Goal: Feedback & Contribution: Submit feedback/report problem

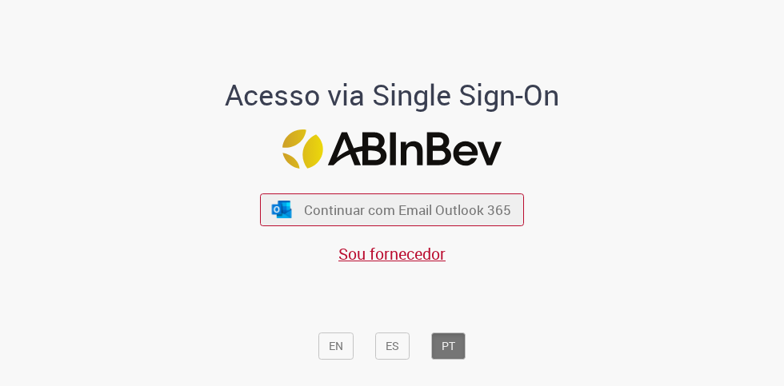
drag, startPoint x: 377, startPoint y: 203, endPoint x: 422, endPoint y: 241, distance: 59.1
click at [389, 210] on span "Continuar com Email Outlook 365" at bounding box center [407, 210] width 207 height 18
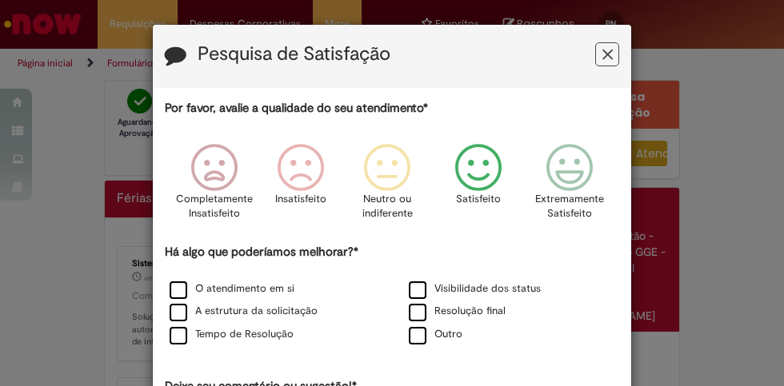
drag, startPoint x: 474, startPoint y: 166, endPoint x: 493, endPoint y: 218, distance: 55.2
click at [476, 170] on icon "Feedback" at bounding box center [479, 168] width 60 height 48
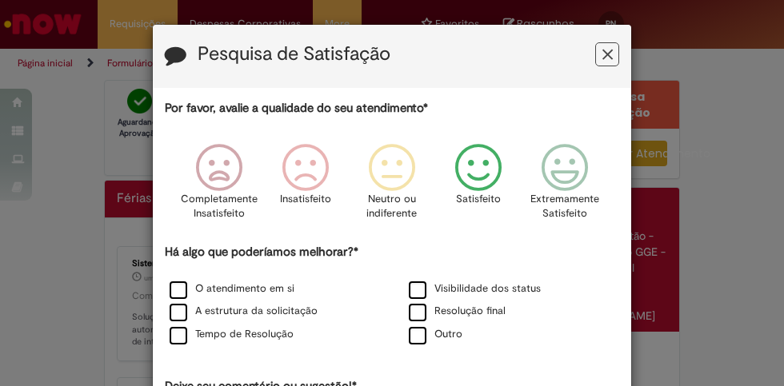
drag, startPoint x: 418, startPoint y: 334, endPoint x: 442, endPoint y: 326, distance: 24.5
click at [434, 328] on label "Outro" at bounding box center [436, 334] width 54 height 15
drag, startPoint x: 442, startPoint y: 326, endPoint x: 622, endPoint y: 350, distance: 181.6
click at [622, 350] on div "Por favor, avalie a qualidade do seu atendimento* Completamente Insatisfeito In…" at bounding box center [392, 275] width 478 height 374
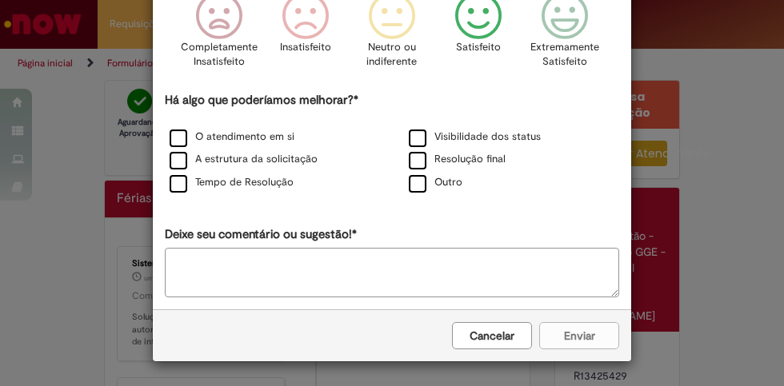
drag, startPoint x: 409, startPoint y: 174, endPoint x: 431, endPoint y: 191, distance: 28.5
click at [431, 191] on div "Outro" at bounding box center [434, 184] width 81 height 20
drag, startPoint x: 431, startPoint y: 191, endPoint x: 418, endPoint y: 189, distance: 13.8
click at [418, 189] on label "Outro" at bounding box center [436, 182] width 54 height 15
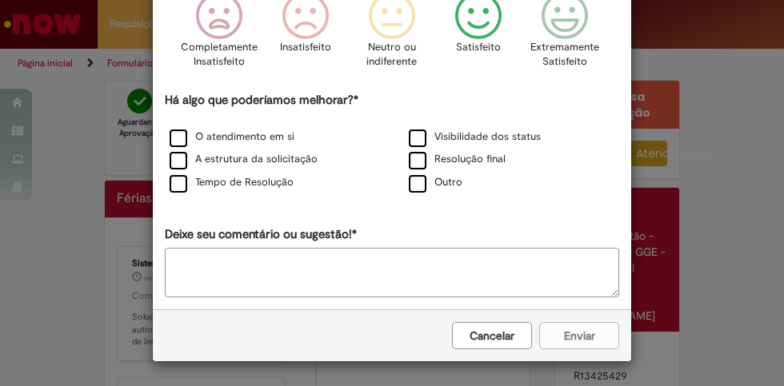
drag, startPoint x: 228, startPoint y: 270, endPoint x: 239, endPoint y: 272, distance: 11.3
click at [233, 272] on textarea "Deixe seu comentário ou sugestão!*" at bounding box center [392, 273] width 454 height 50
type textarea "********"
click at [559, 339] on button "Enviar" at bounding box center [579, 335] width 80 height 27
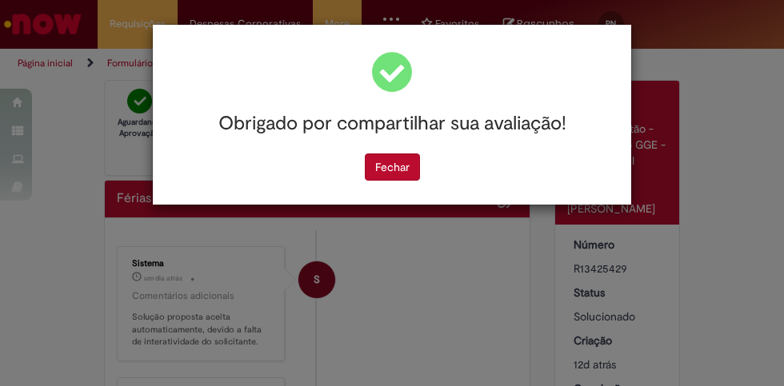
drag, startPoint x: 385, startPoint y: 169, endPoint x: 577, endPoint y: 147, distance: 193.3
click at [435, 167] on div "Fechar" at bounding box center [392, 167] width 454 height 27
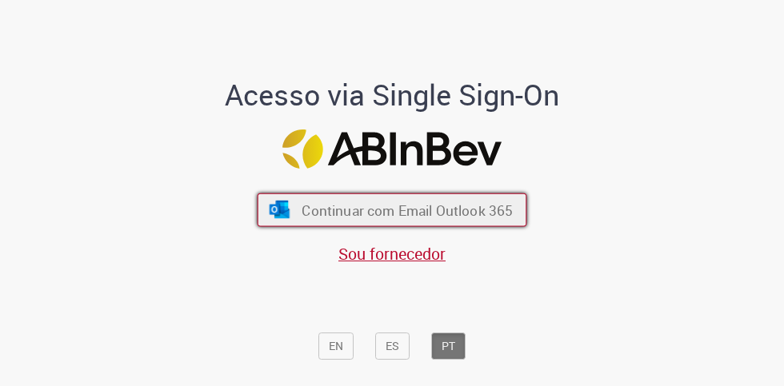
drag, startPoint x: 348, startPoint y: 201, endPoint x: 402, endPoint y: 221, distance: 58.0
click at [350, 203] on span "Continuar com Email Outlook 365" at bounding box center [407, 210] width 211 height 18
